Goal: Task Accomplishment & Management: Use online tool/utility

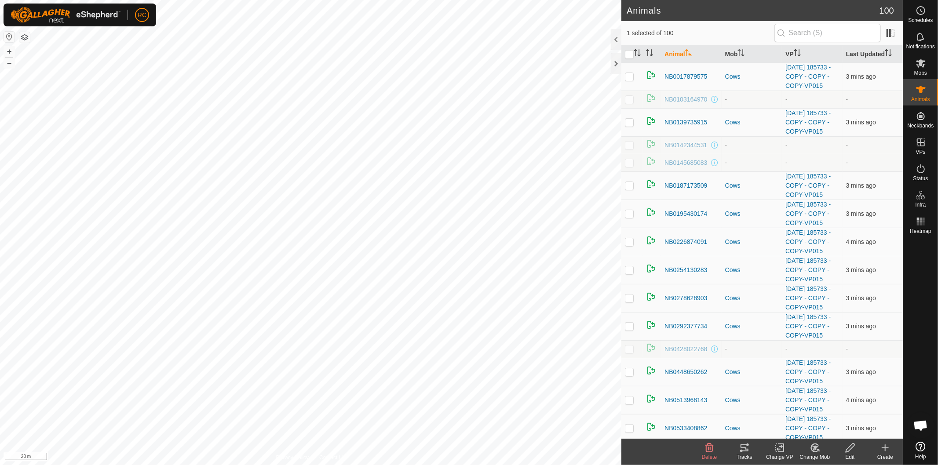
click at [744, 452] on icon at bounding box center [744, 448] width 11 height 11
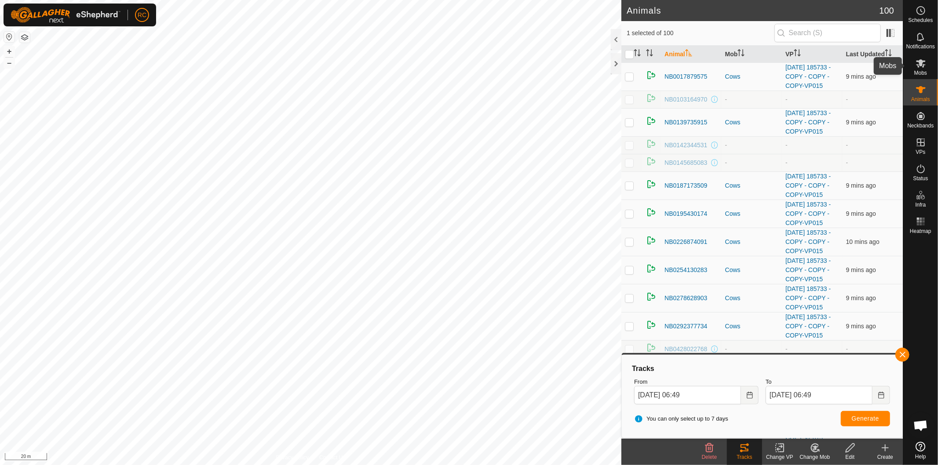
click at [923, 68] on icon at bounding box center [920, 63] width 11 height 11
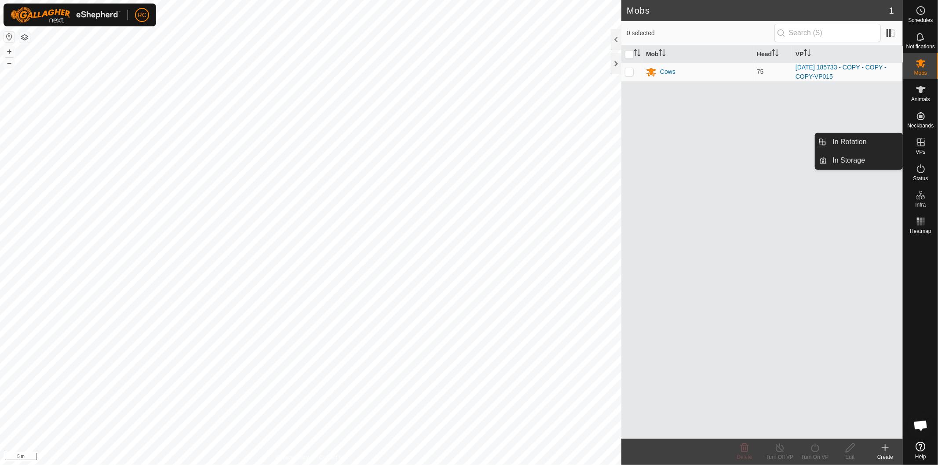
click at [916, 144] on icon at bounding box center [920, 142] width 11 height 11
click at [922, 143] on icon at bounding box center [920, 142] width 11 height 11
click at [919, 144] on icon at bounding box center [920, 142] width 11 height 11
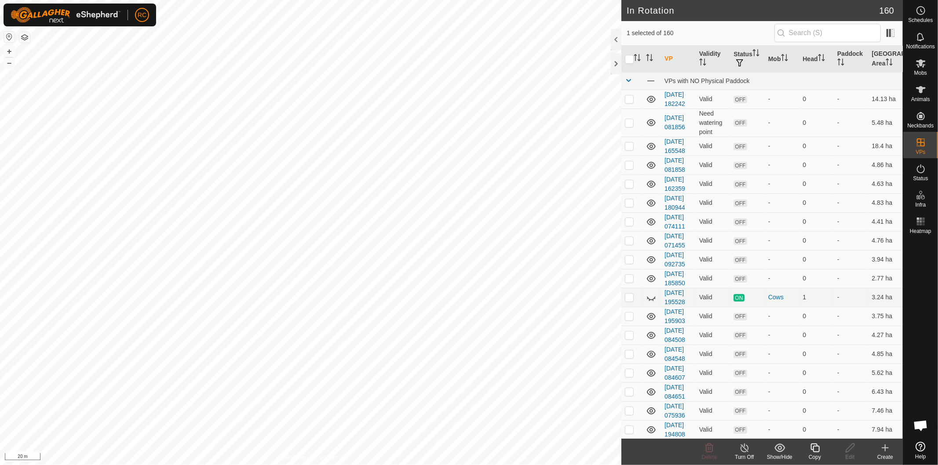
click at [816, 451] on icon at bounding box center [814, 448] width 11 height 11
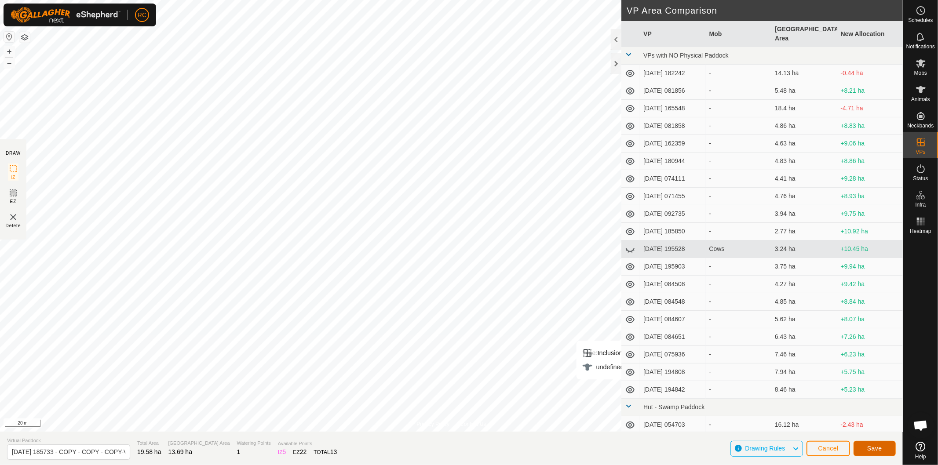
click at [879, 448] on span "Save" at bounding box center [874, 448] width 15 height 7
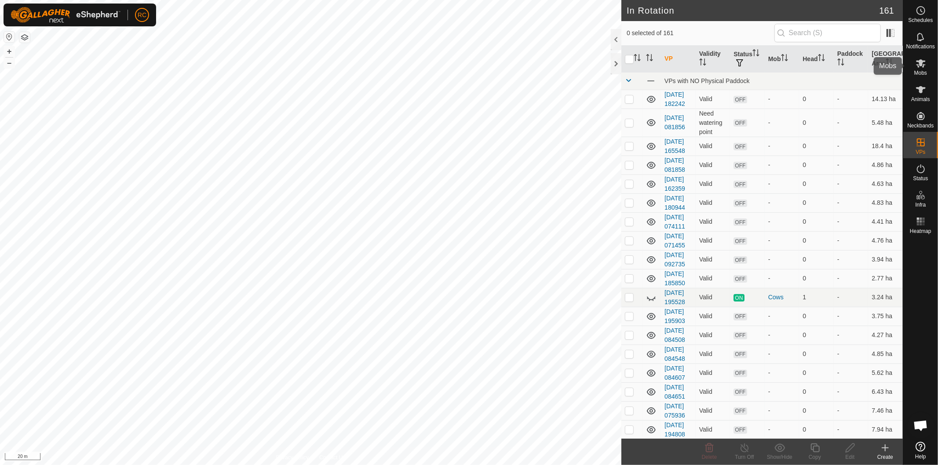
click at [919, 69] on es-mob-svg-icon at bounding box center [921, 63] width 16 height 14
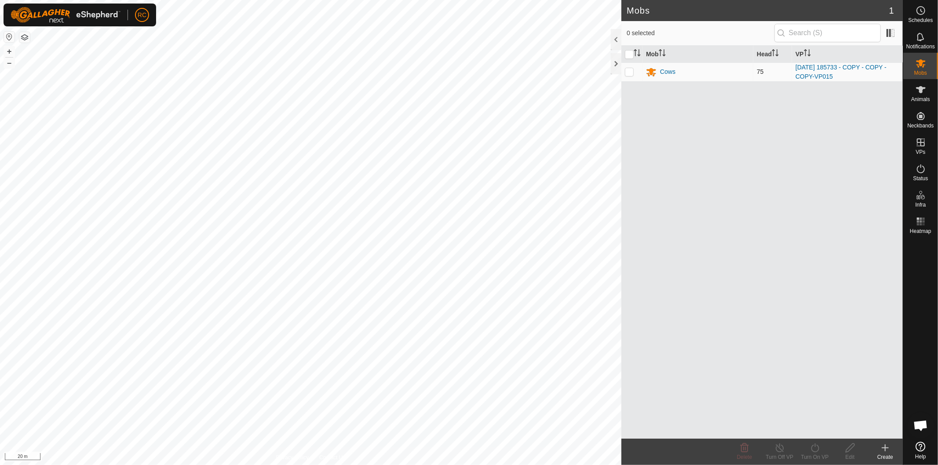
click at [633, 74] on p-checkbox at bounding box center [629, 71] width 9 height 7
checkbox input "true"
click at [820, 455] on div "Turn On VP" at bounding box center [814, 457] width 35 height 8
click at [819, 431] on link "Now" at bounding box center [840, 429] width 87 height 18
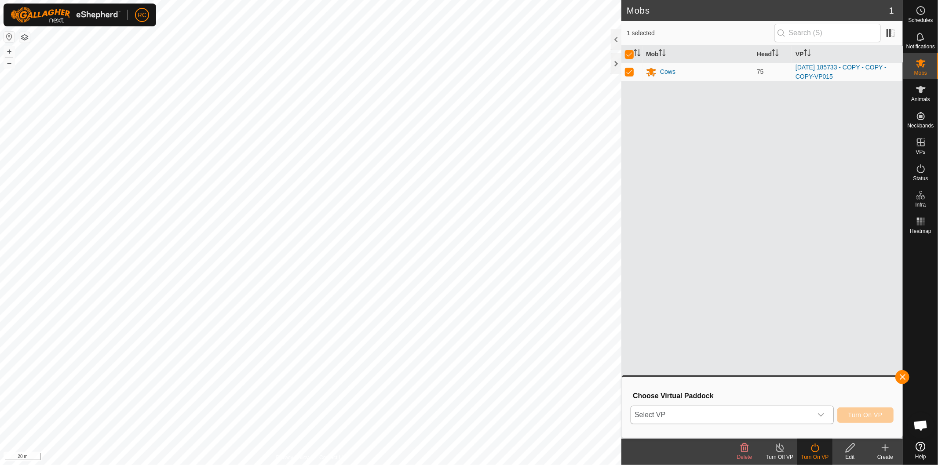
click at [798, 411] on span "Select VP" at bounding box center [721, 415] width 181 height 18
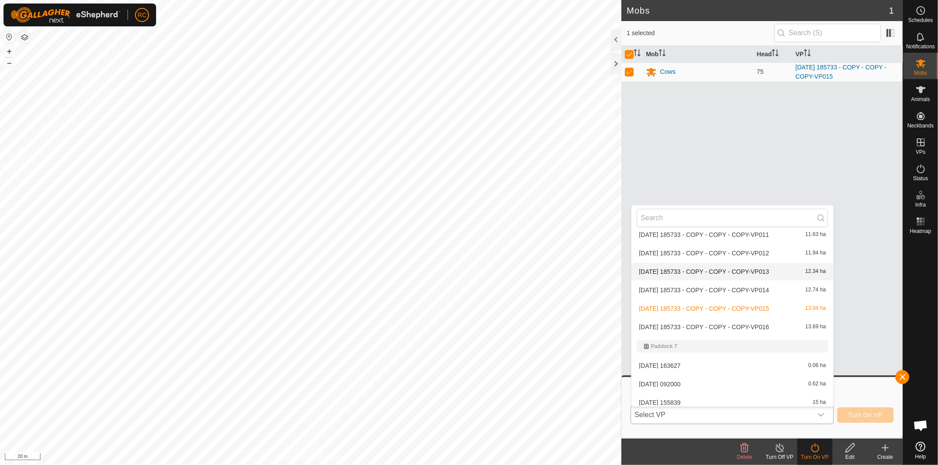
scroll to position [2305, 0]
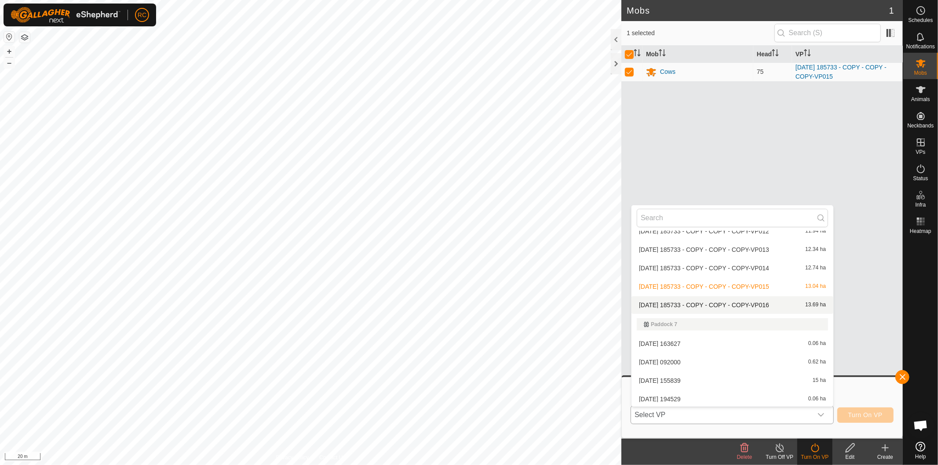
click at [755, 298] on li "[DATE] 185733 - COPY - COPY - COPY-VP016 13.69 ha" at bounding box center [732, 305] width 202 height 18
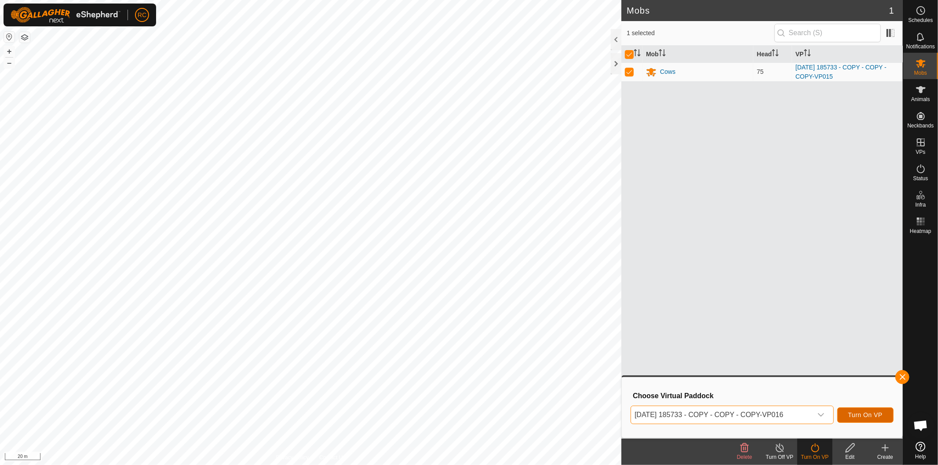
click at [852, 414] on span "Turn On VP" at bounding box center [865, 414] width 34 height 7
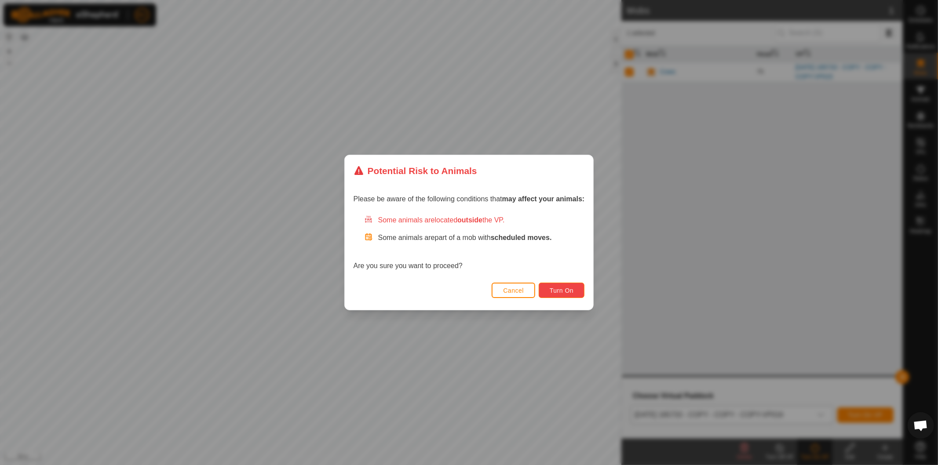
click at [579, 293] on button "Turn On" at bounding box center [562, 290] width 46 height 15
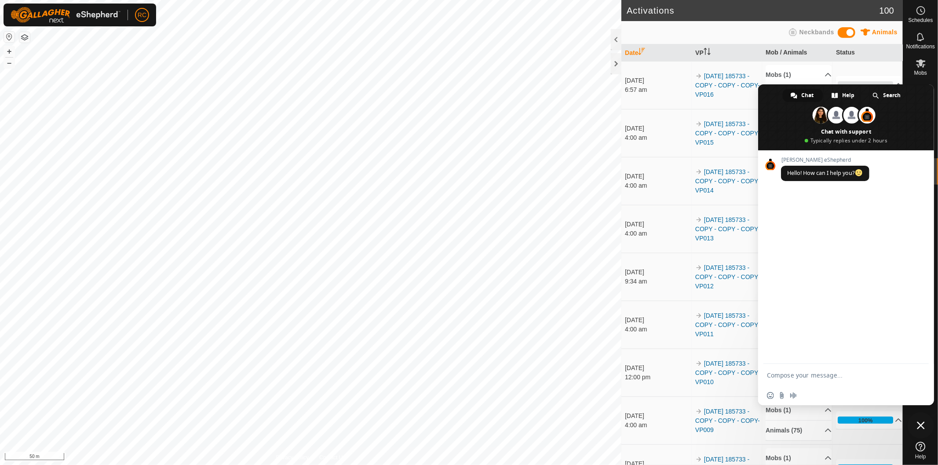
click at [919, 425] on span "Close chat" at bounding box center [921, 426] width 8 height 8
